Goal: Use online tool/utility

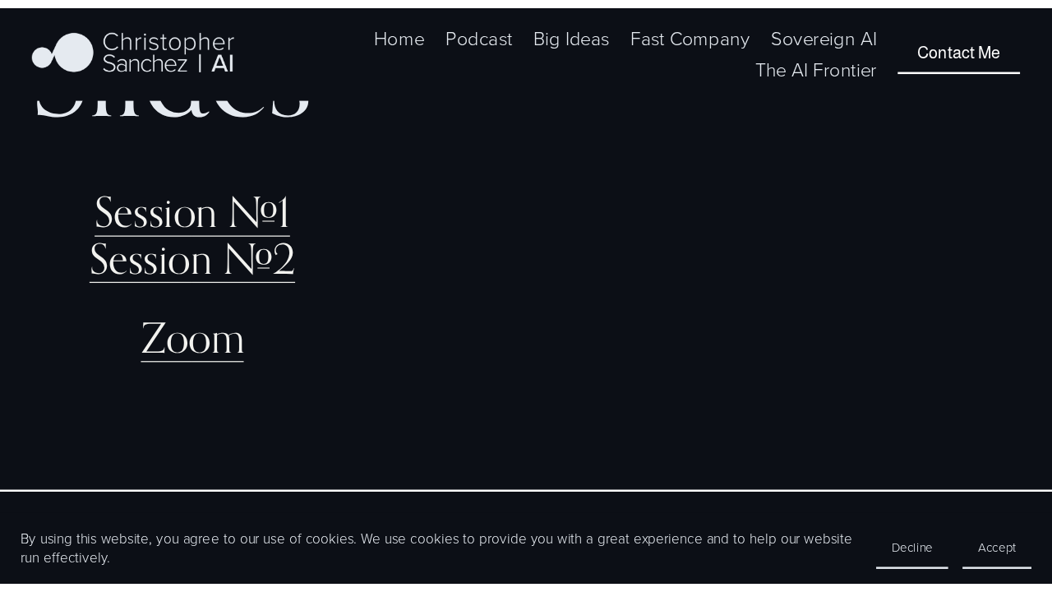
scroll to position [164, 0]
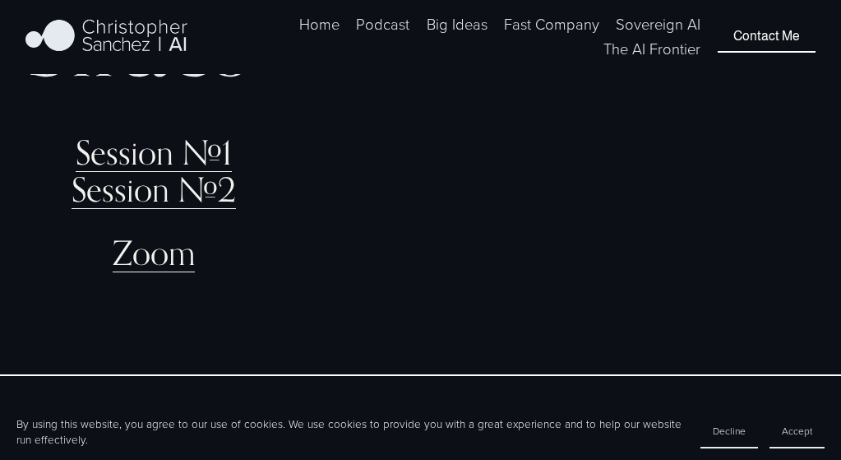
click at [171, 252] on link "Zoom" at bounding box center [154, 252] width 82 height 39
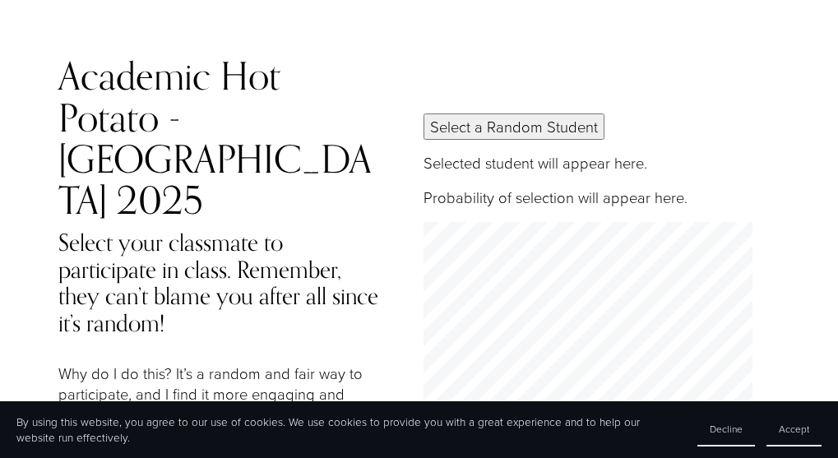
click at [585, 113] on button "Select a Random Student" at bounding box center [513, 126] width 181 height 26
